Goal: Find specific page/section: Find specific page/section

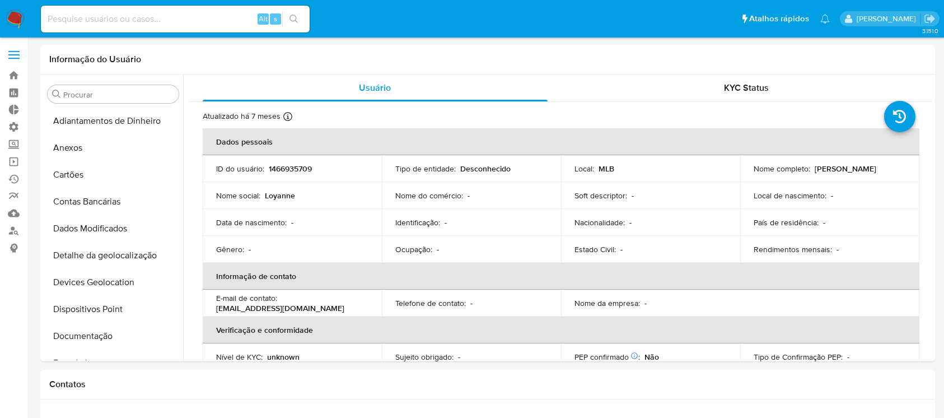
select select "10"
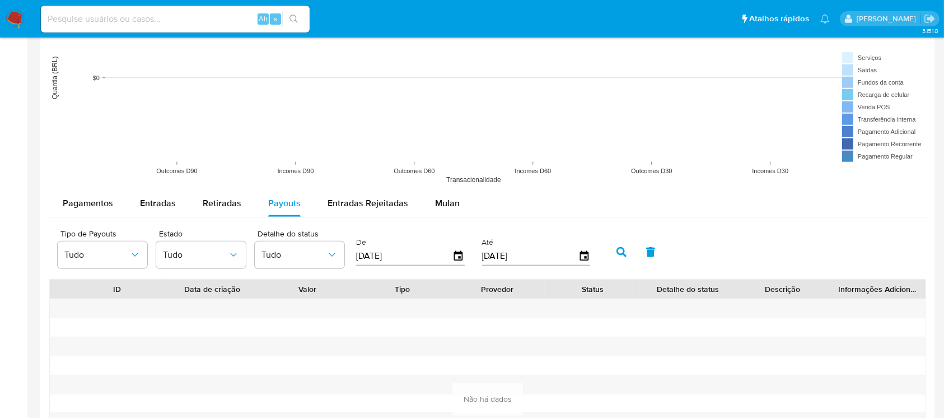
scroll to position [473, 0]
click at [127, 25] on input at bounding box center [175, 19] width 269 height 15
paste input "333198769"
type input "333198769"
click at [296, 16] on icon "search-icon" at bounding box center [293, 19] width 9 height 9
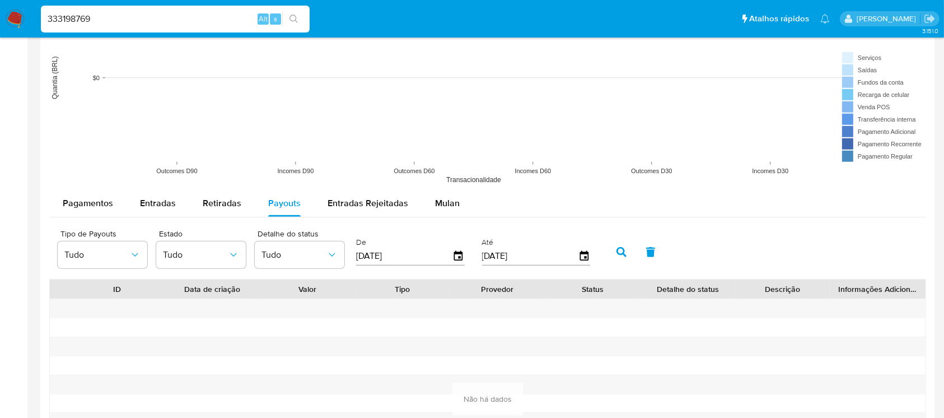
click at [198, 20] on input "333198769" at bounding box center [175, 19] width 269 height 15
click at [294, 18] on icon "search-icon" at bounding box center [293, 19] width 9 height 9
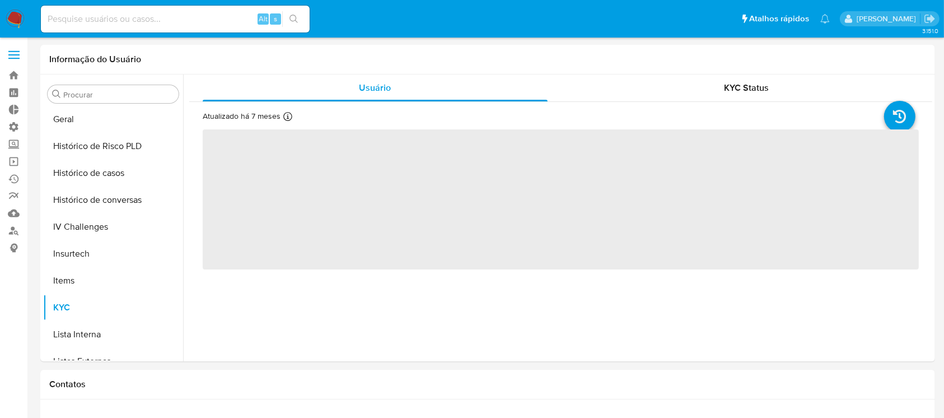
scroll to position [473, 0]
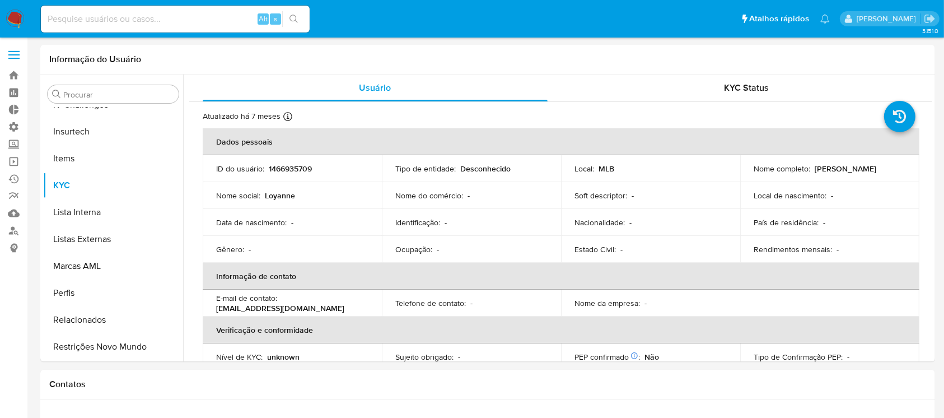
select select "10"
drag, startPoint x: 185, startPoint y: 27, endPoint x: 161, endPoint y: 21, distance: 24.2
click at [161, 21] on div "Alt s" at bounding box center [175, 19] width 269 height 27
click at [161, 21] on input at bounding box center [175, 19] width 269 height 15
paste input "333198769"
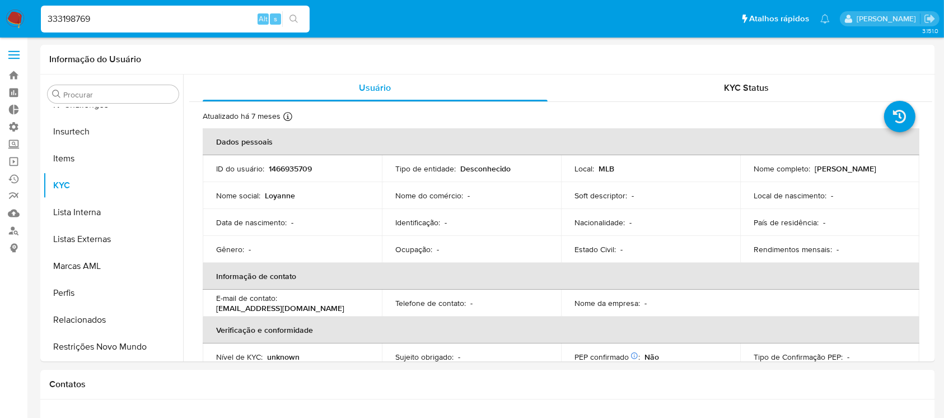
type input "333198769"
click at [292, 23] on icon "search-icon" at bounding box center [293, 19] width 9 height 9
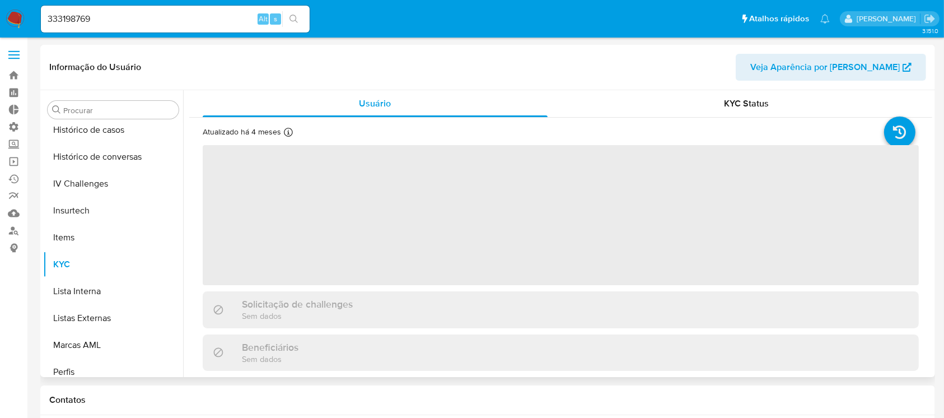
scroll to position [473, 0]
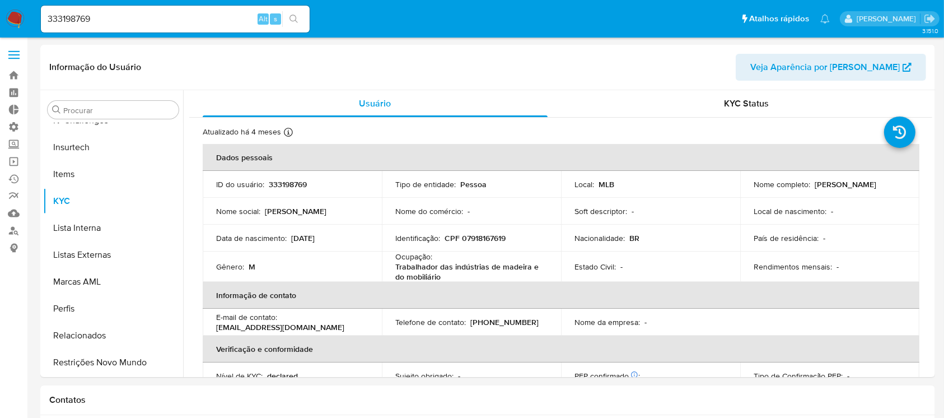
select select "10"
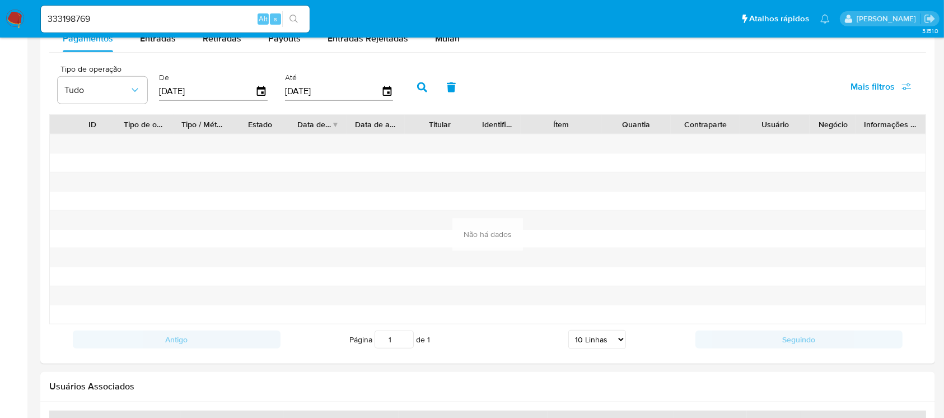
scroll to position [1225, 0]
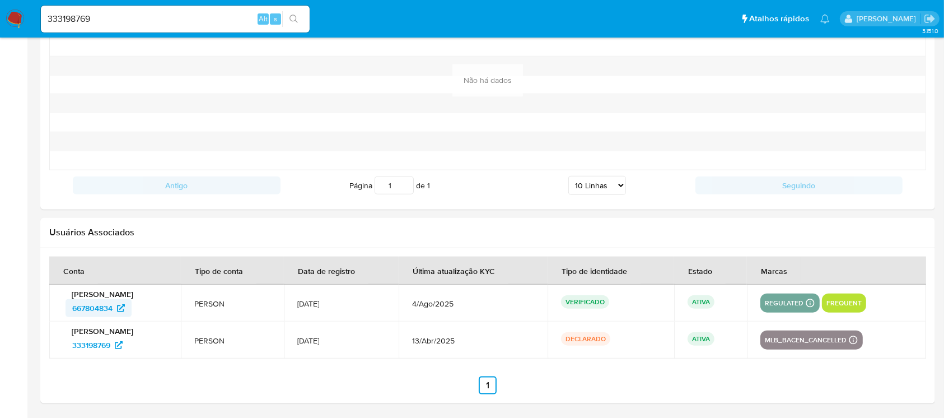
drag, startPoint x: 63, startPoint y: 311, endPoint x: 113, endPoint y: 313, distance: 49.9
click at [113, 313] on div "[PERSON_NAME] 667804834" at bounding box center [115, 303] width 105 height 28
drag, startPoint x: 123, startPoint y: 17, endPoint x: 13, endPoint y: 15, distance: 109.7
click at [17, 13] on nav "Pausado Ver notificaciones 333198769 Alt s Atalhos rápidos Presiona las siguien…" at bounding box center [472, 19] width 944 height 38
paste input "657179866"
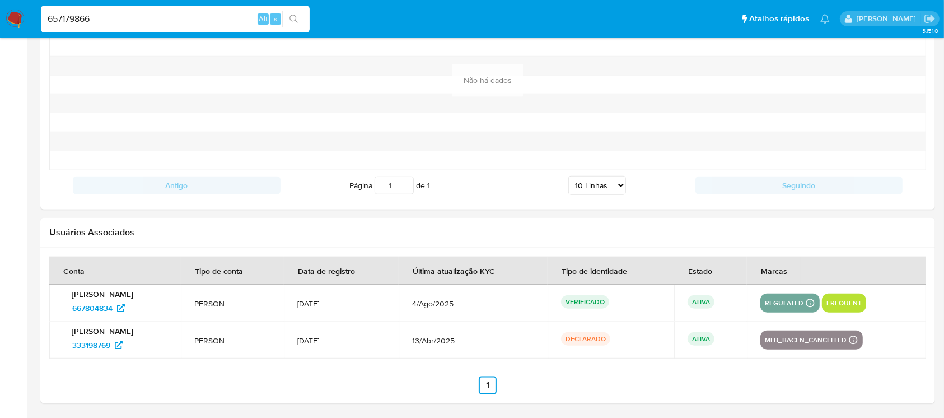
type input "657179866"
click at [299, 23] on button "search-icon" at bounding box center [293, 19] width 23 height 16
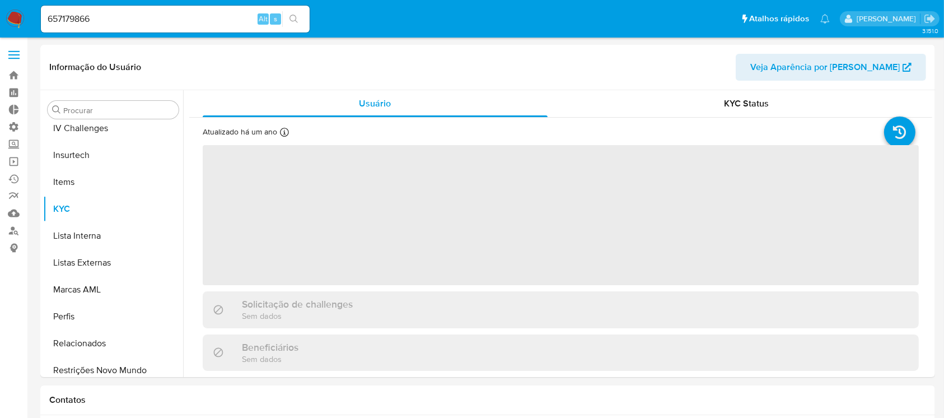
scroll to position [473, 0]
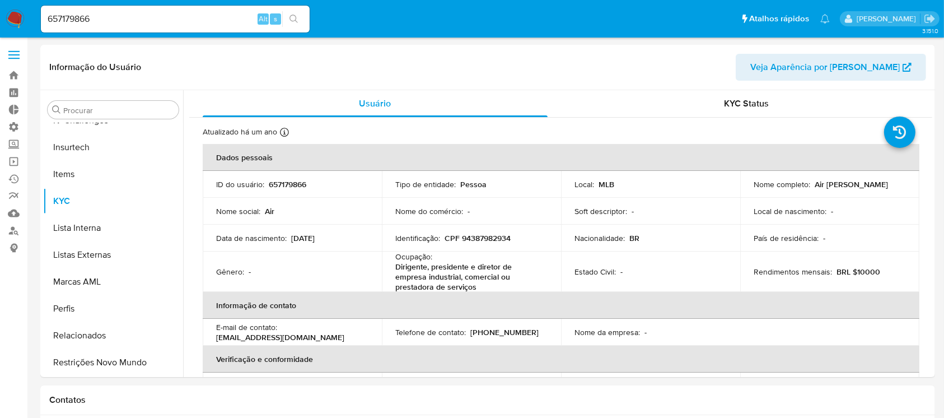
select select "10"
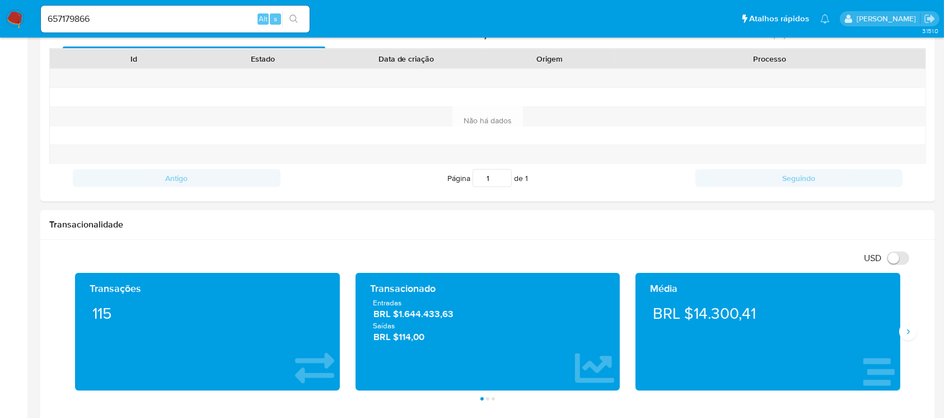
scroll to position [404, 0]
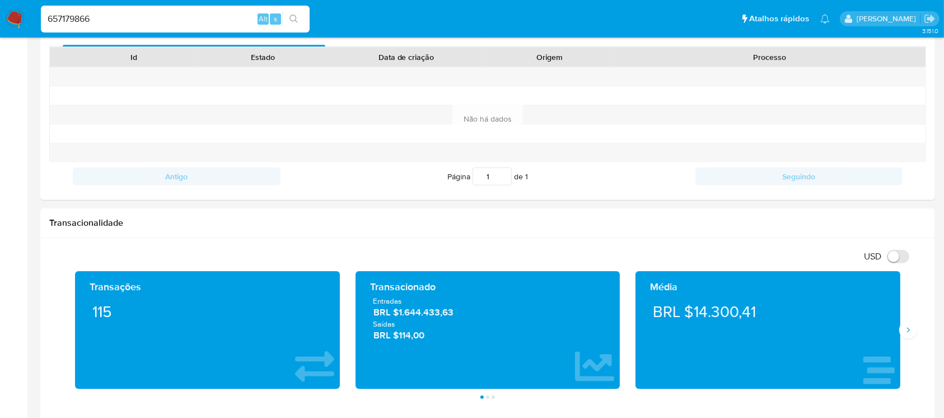
drag, startPoint x: 153, startPoint y: 19, endPoint x: 0, endPoint y: 25, distance: 153.5
click at [0, 25] on nav "Pausado Ver notificaciones 657179866 Alt s Atalhos rápidos Presiona las siguien…" at bounding box center [472, 19] width 944 height 38
paste input "485040191"
type input "485040191"
click at [288, 24] on button "search-icon" at bounding box center [293, 19] width 23 height 16
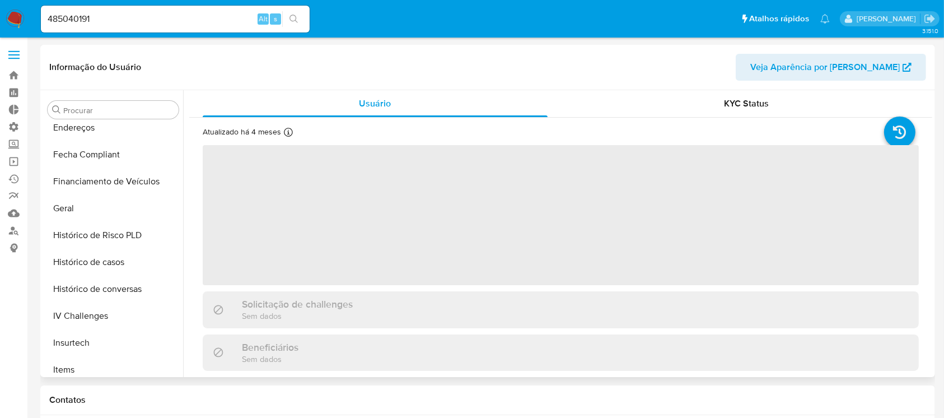
scroll to position [473, 0]
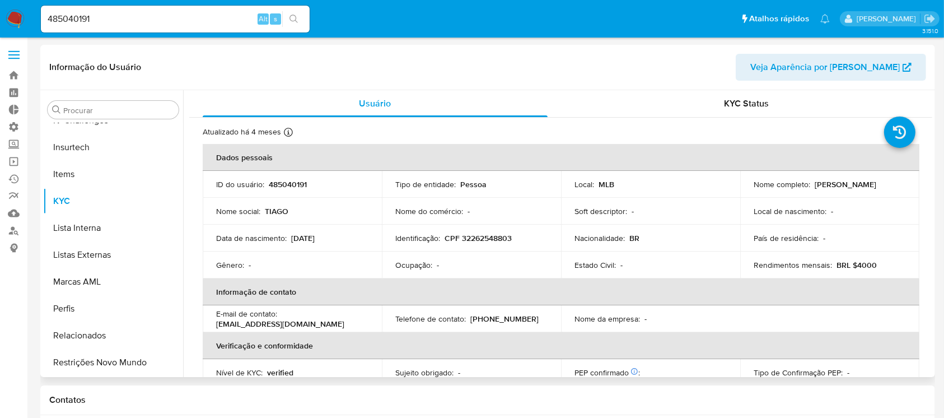
select select "10"
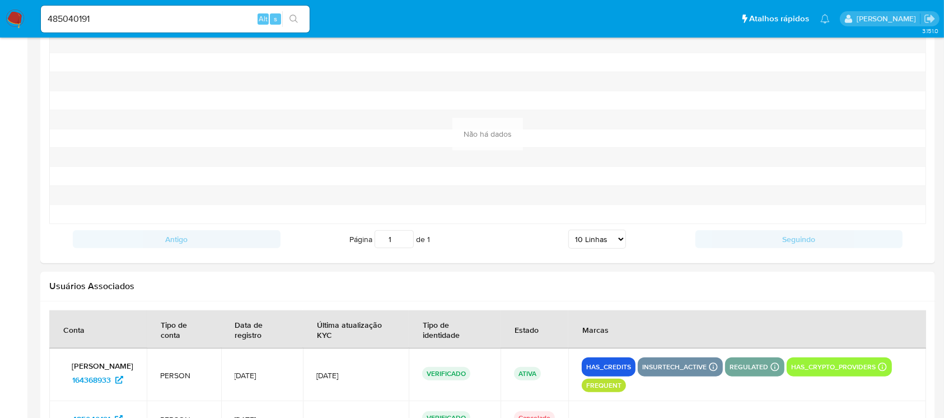
scroll to position [1250, 0]
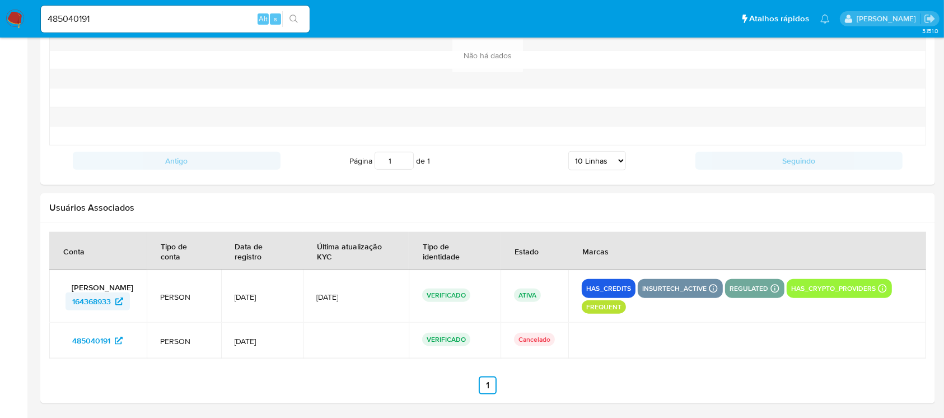
drag, startPoint x: 58, startPoint y: 306, endPoint x: 113, endPoint y: 311, distance: 54.5
click at [113, 311] on td "[PERSON_NAME] 164368933" at bounding box center [97, 296] width 97 height 53
drag, startPoint x: 105, startPoint y: 14, endPoint x: 0, endPoint y: 2, distance: 105.3
click at [0, 2] on nav "Pausado Ver notificaciones 485040191 Alt s Atalhos rápidos Presiona las siguien…" at bounding box center [472, 19] width 944 height 38
paste input
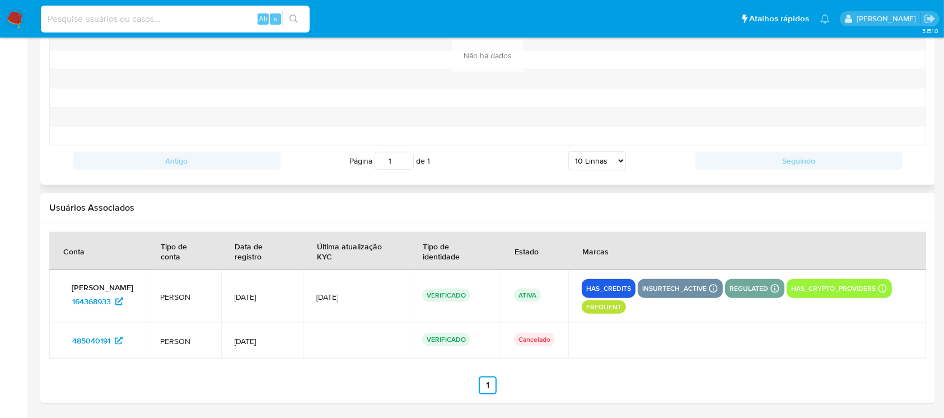
paste input
paste input "1531238425"
type input "1531238425"
click at [293, 16] on icon "search-icon" at bounding box center [293, 19] width 9 height 9
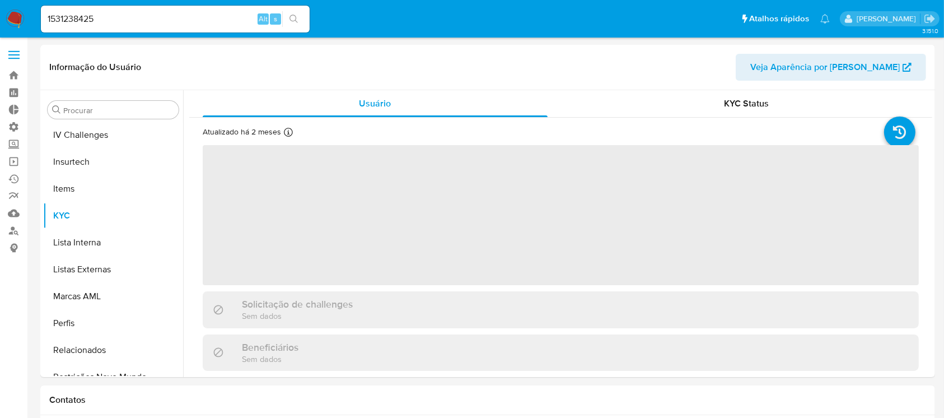
scroll to position [473, 0]
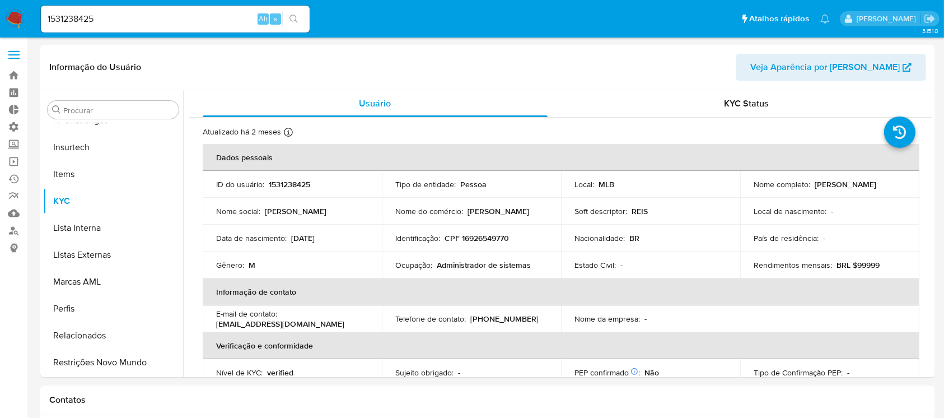
select select "10"
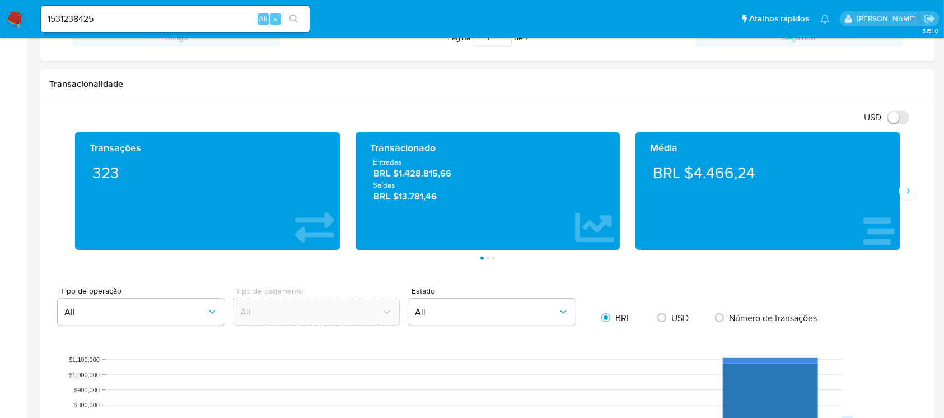
scroll to position [557, 0]
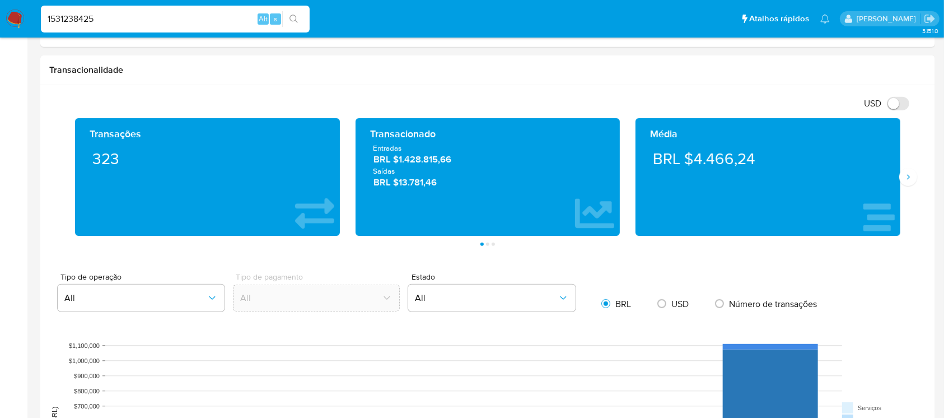
drag, startPoint x: 145, startPoint y: 19, endPoint x: 0, endPoint y: 8, distance: 145.4
click at [0, 8] on nav "Pausado Ver notificaciones 1531238425 Alt s Atalhos rápidos Presiona las siguie…" at bounding box center [472, 19] width 944 height 38
paste input "528880636"
type input "528880636"
click at [296, 12] on button "search-icon" at bounding box center [293, 19] width 23 height 16
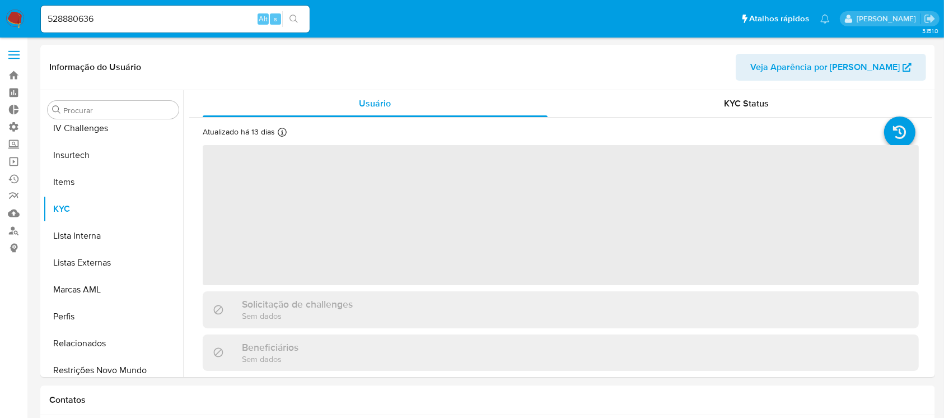
scroll to position [473, 0]
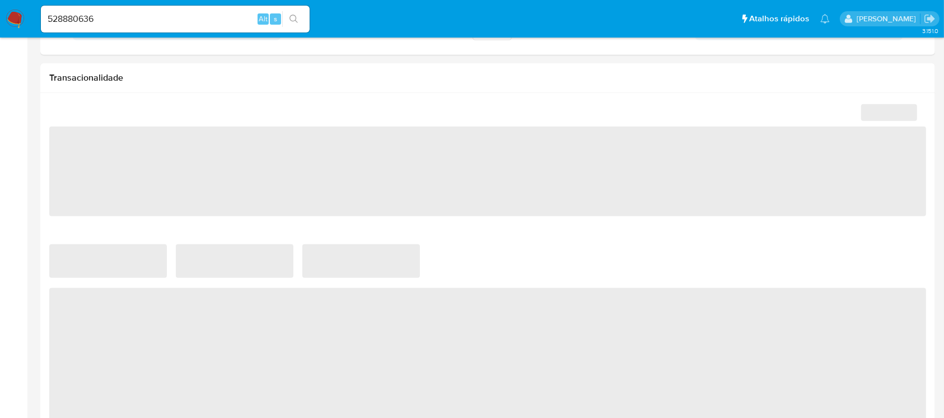
select select "10"
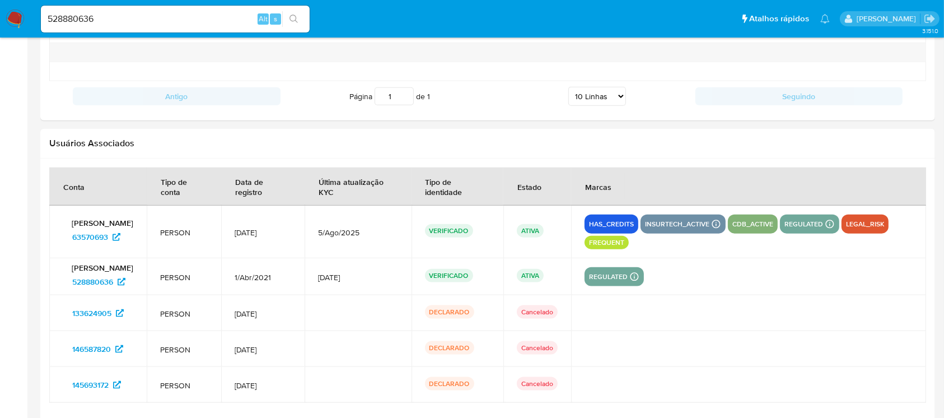
scroll to position [1360, 0]
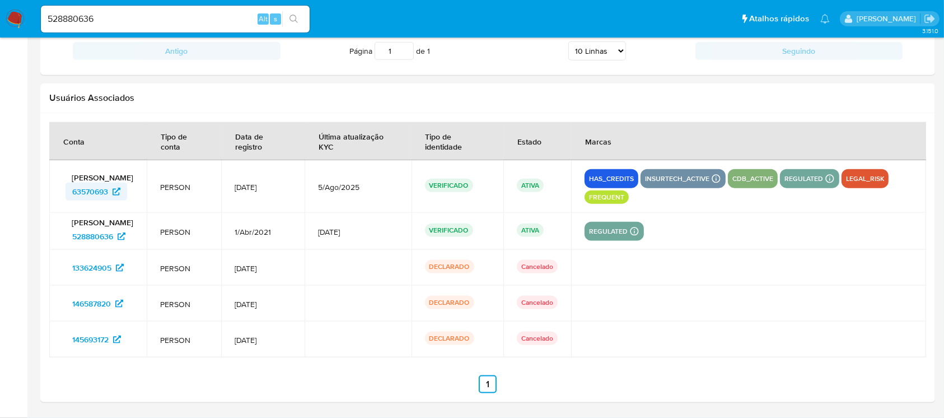
drag, startPoint x: 63, startPoint y: 198, endPoint x: 114, endPoint y: 195, distance: 51.6
click at [114, 195] on div "[PERSON_NAME] 63570693" at bounding box center [98, 186] width 71 height 28
click at [114, 195] on icon at bounding box center [117, 192] width 8 height 8
drag, startPoint x: 135, startPoint y: 22, endPoint x: 6, endPoint y: 8, distance: 129.5
click at [6, 8] on nav "Pausado Ver notificaciones 528880636 Alt s Atalhos rápidos Presiona las siguien…" at bounding box center [472, 19] width 944 height 38
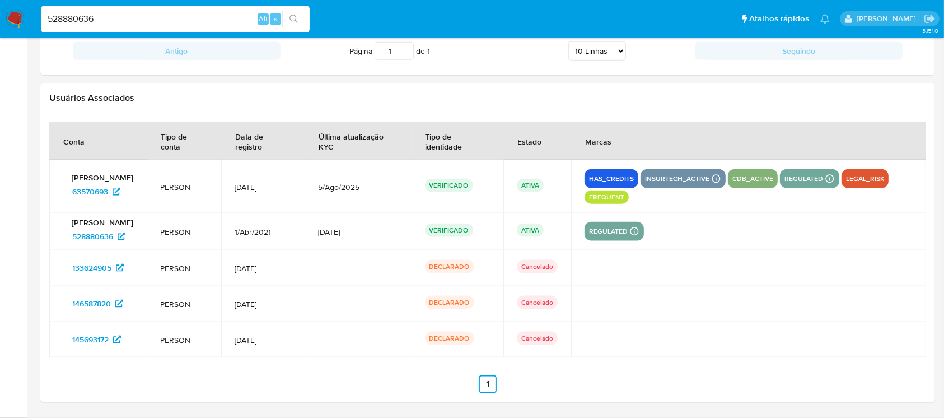
paste input "235819338"
type input "235819338"
click at [292, 21] on icon "search-icon" at bounding box center [293, 19] width 9 height 9
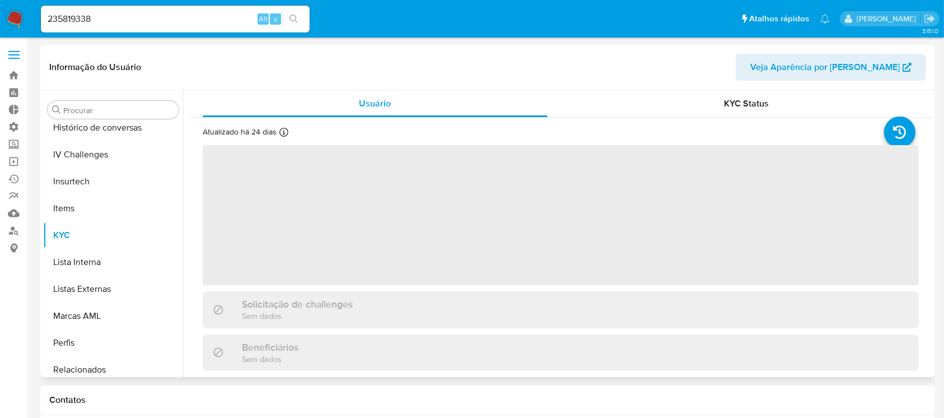
scroll to position [473, 0]
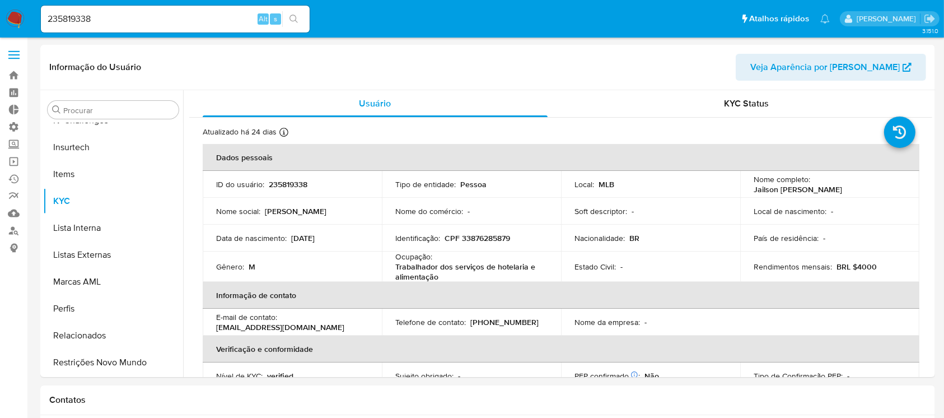
select select "10"
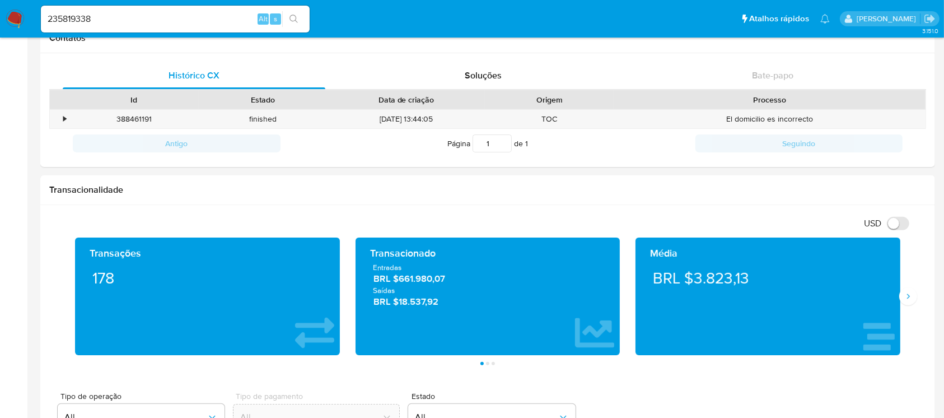
scroll to position [405, 0]
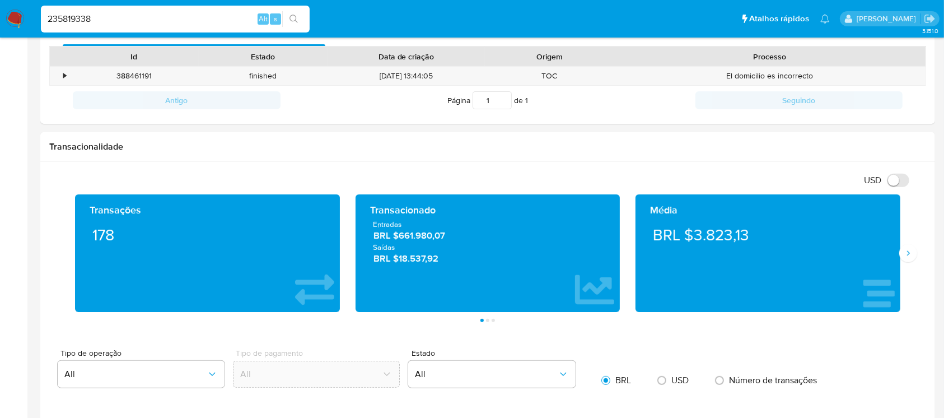
drag, startPoint x: 123, startPoint y: 15, endPoint x: 0, endPoint y: 16, distance: 122.6
click at [0, 16] on nav "Pausado Ver notificaciones 235819338 Alt s Atalhos rápidos Presiona las siguien…" at bounding box center [472, 19] width 944 height 38
paste input "431346382"
type input "431346382"
click at [302, 20] on button "search-icon" at bounding box center [293, 19] width 23 height 16
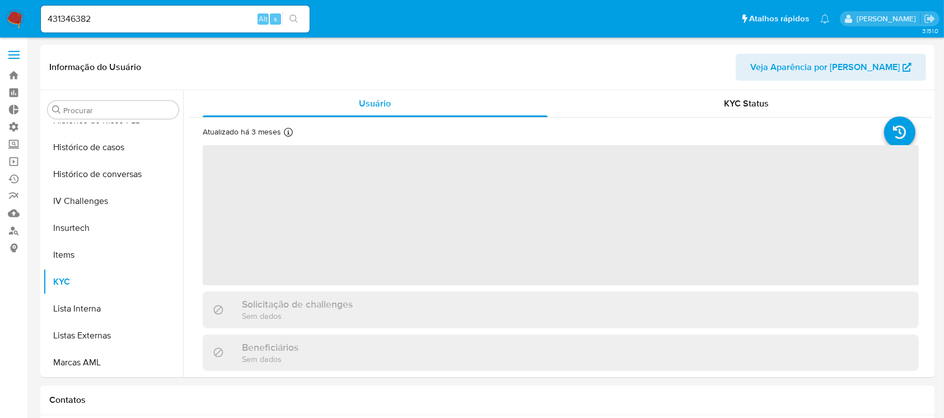
scroll to position [473, 0]
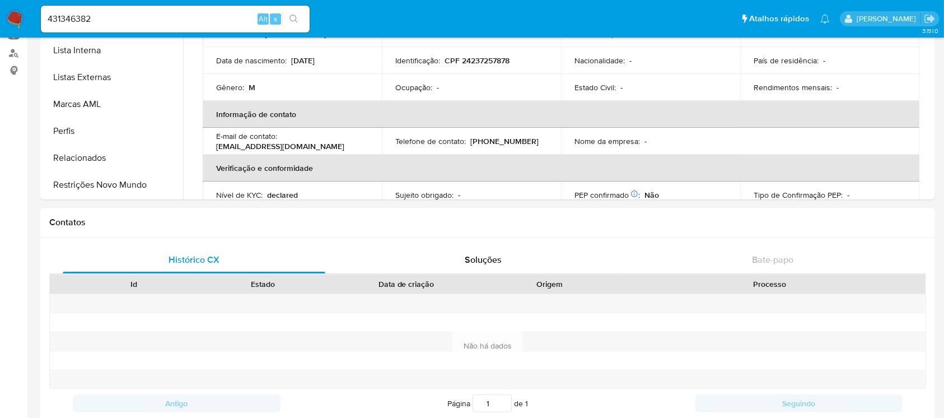
select select "10"
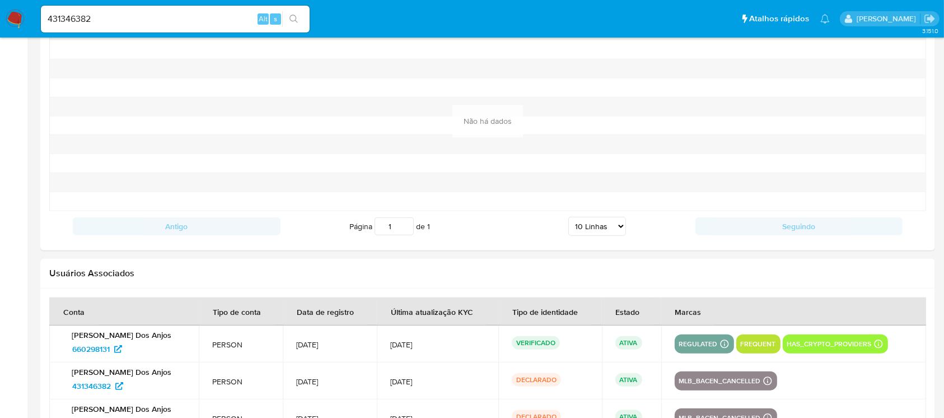
scroll to position [1234, 0]
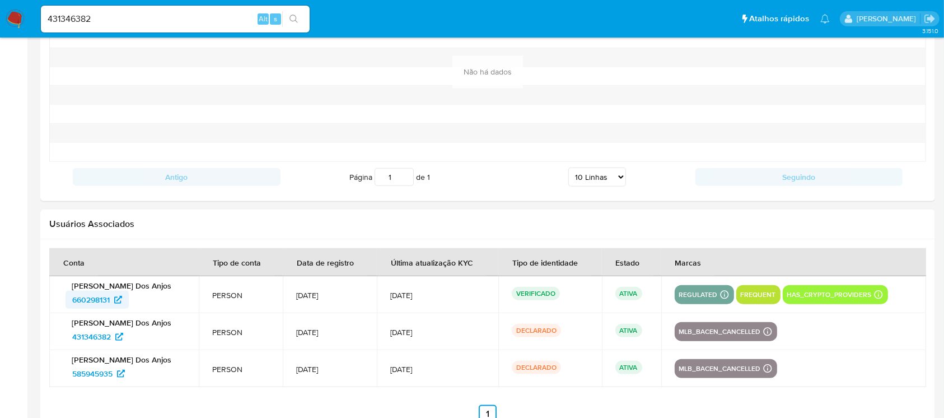
drag, startPoint x: 61, startPoint y: 302, endPoint x: 109, endPoint y: 306, distance: 48.3
click at [109, 306] on td "[PERSON_NAME] Dos Anjos 660298131" at bounding box center [123, 294] width 149 height 37
click at [91, 296] on span "660298131" at bounding box center [91, 300] width 38 height 18
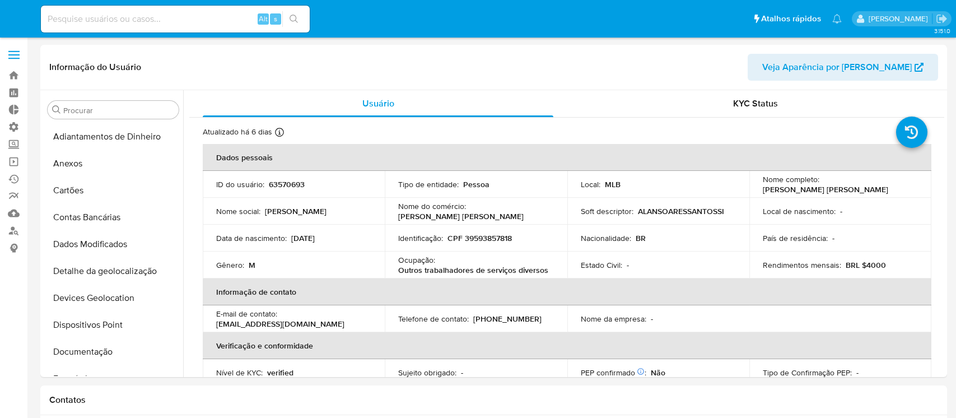
select select "10"
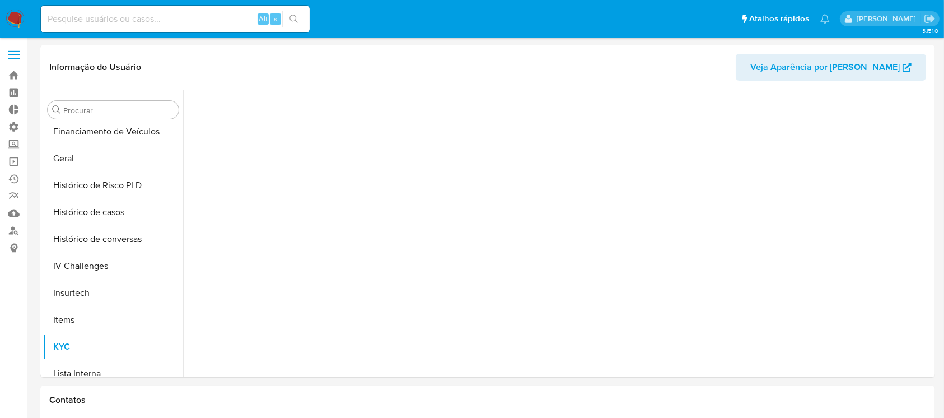
scroll to position [473, 0]
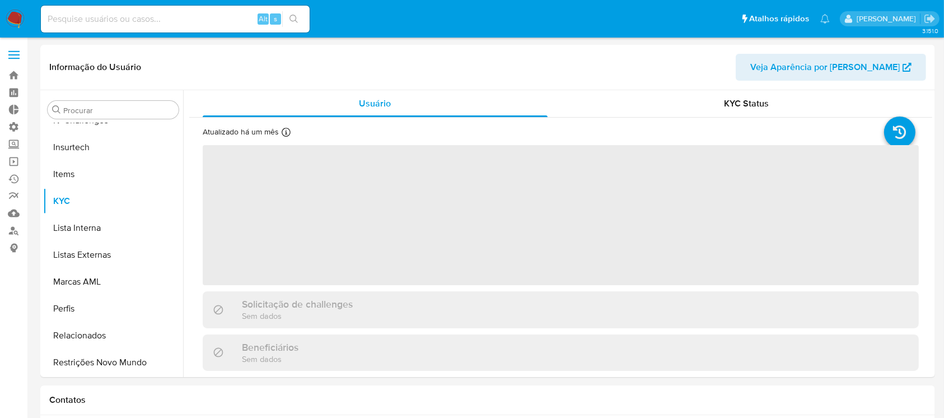
select select "10"
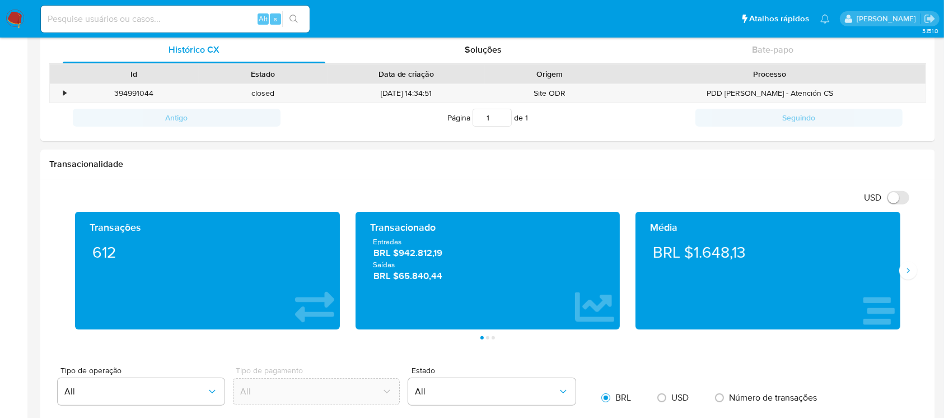
scroll to position [456, 0]
